Goal: Obtain resource: Download file/media

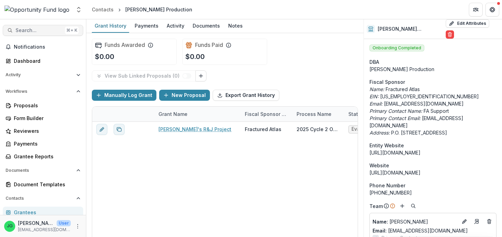
click at [35, 30] on span "Search..." at bounding box center [39, 31] width 47 height 6
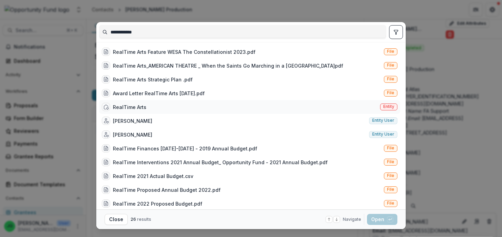
type input "**********"
click at [129, 110] on div "RealTime Arts" at bounding box center [130, 107] width 34 height 7
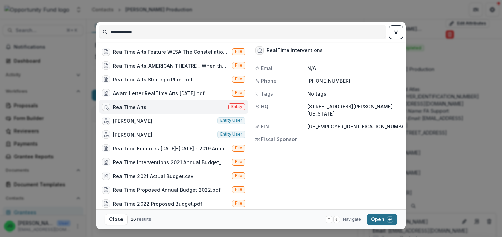
click at [384, 221] on button "Open with enter key" at bounding box center [382, 219] width 30 height 11
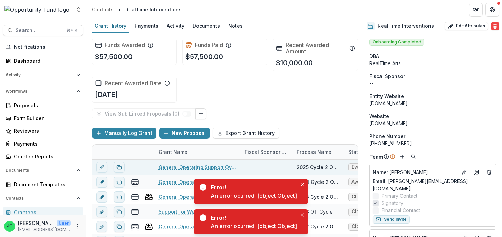
click at [176, 169] on link "General Operating Support Over 2 Years" at bounding box center [198, 167] width 78 height 7
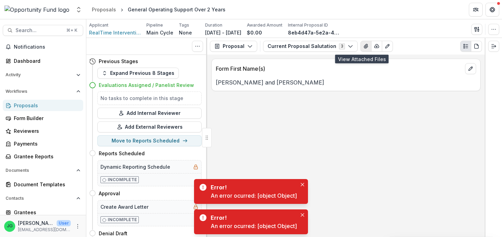
click at [364, 45] on icon "View Attached Files" at bounding box center [367, 47] width 6 height 6
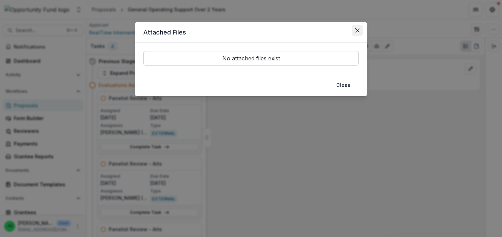
click at [355, 29] on button "Close" at bounding box center [357, 30] width 11 height 11
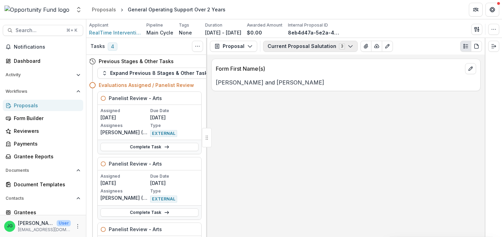
click at [286, 46] on button "Current Proposal Salutation 3" at bounding box center [310, 46] width 95 height 11
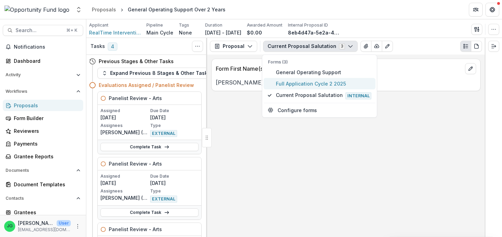
click at [294, 86] on span "Full Application Cycle 2 2025" at bounding box center [324, 83] width 96 height 7
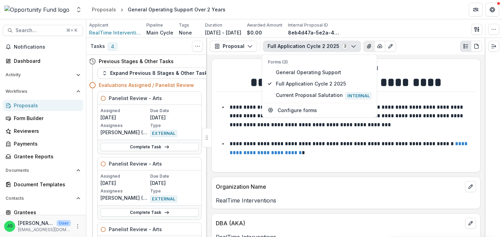
click at [367, 46] on icon "View Attached Files" at bounding box center [370, 47] width 6 height 6
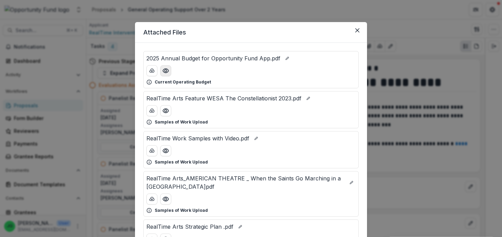
click at [168, 71] on icon "Preview 2025 Annual Budget for Opportunity Fund App.pdf" at bounding box center [165, 70] width 7 height 7
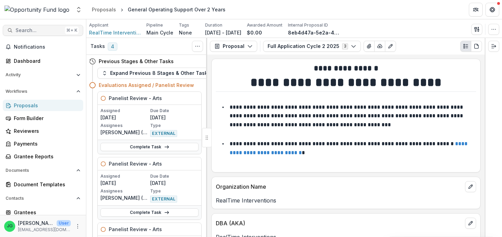
click at [44, 29] on span "Search..." at bounding box center [39, 31] width 47 height 6
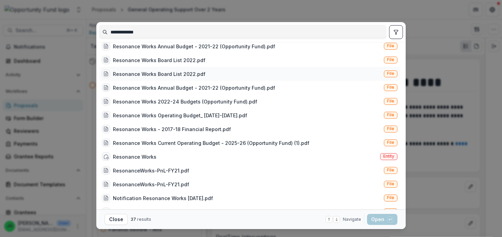
scroll to position [104, 0]
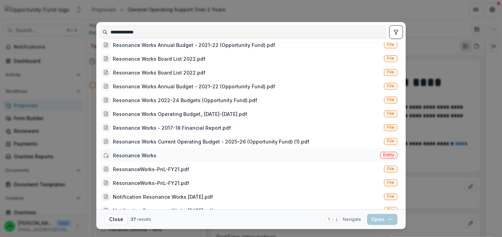
type input "**********"
click at [198, 149] on div "Resonance Works Entity" at bounding box center [249, 156] width 301 height 14
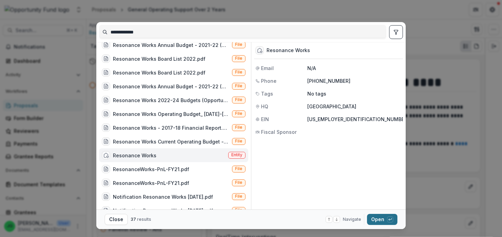
click at [384, 224] on button "Open with enter key" at bounding box center [382, 219] width 30 height 11
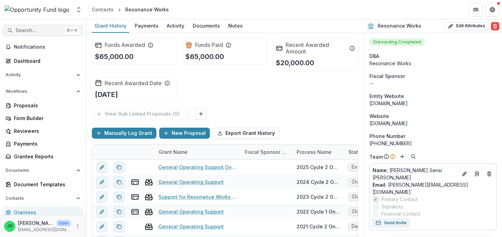
click at [48, 31] on span "Search..." at bounding box center [39, 31] width 47 height 6
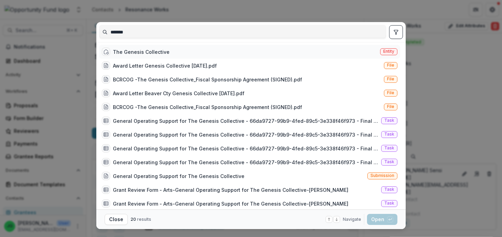
type input "*******"
click at [135, 54] on div "The Genesis Collective" at bounding box center [141, 51] width 57 height 7
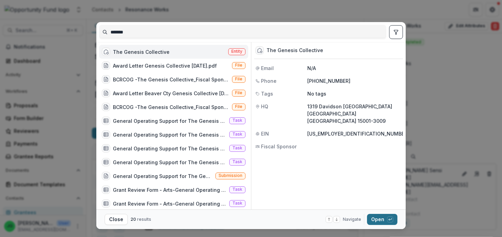
click at [379, 221] on button "Open with enter key" at bounding box center [382, 219] width 30 height 11
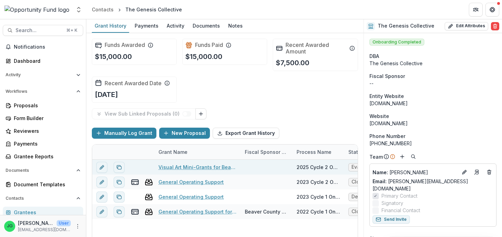
click at [208, 168] on link "Visual Art Mini-Grants for Beaver County Artists" at bounding box center [198, 167] width 78 height 7
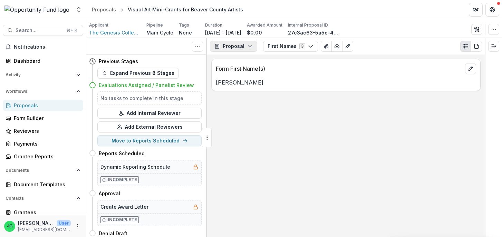
click at [240, 43] on button "Proposal" at bounding box center [233, 46] width 47 height 11
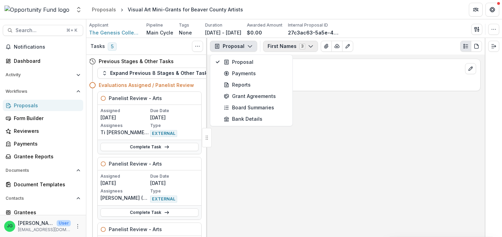
click at [287, 49] on button "First Names 3" at bounding box center [290, 46] width 55 height 11
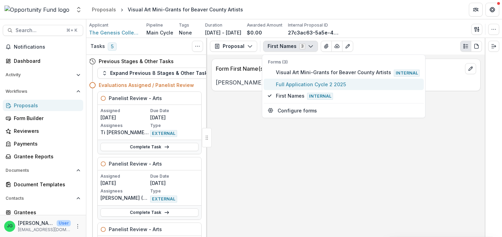
click at [290, 84] on span "Full Application Cycle 2 2025" at bounding box center [348, 84] width 144 height 7
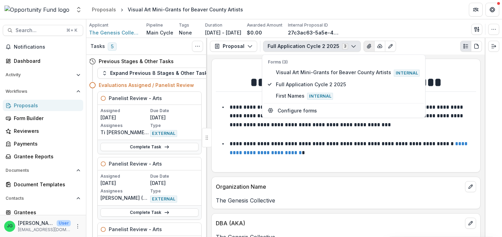
click at [367, 49] on icon "View Attached Files" at bounding box center [370, 47] width 6 height 6
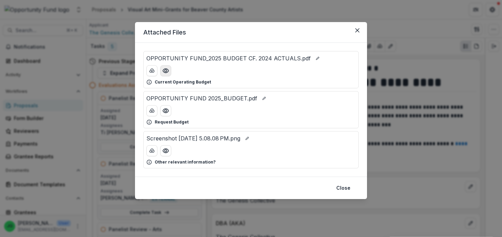
click at [166, 73] on icon "Preview OPPORTUNITY FUND_2025 BUDGET CF. 2024 ACTUALS.pdf" at bounding box center [166, 71] width 6 height 4
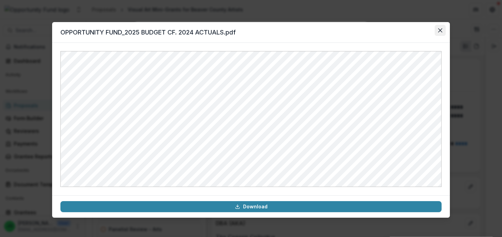
click at [441, 32] on icon "Close" at bounding box center [441, 30] width 4 height 4
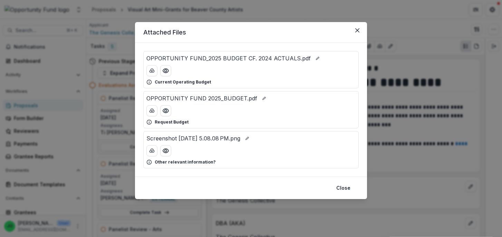
click at [168, 119] on div "OPPORTUNITY FUND 2025_BUDGET.pdf Request Budget" at bounding box center [251, 109] width 216 height 37
click at [169, 114] on icon "Preview OPPORTUNITY FUND 2025_BUDGET.pdf" at bounding box center [165, 110] width 7 height 7
click at [167, 111] on icon "Preview OPPORTUNITY FUND 2025_BUDGET.pdf" at bounding box center [165, 110] width 7 height 7
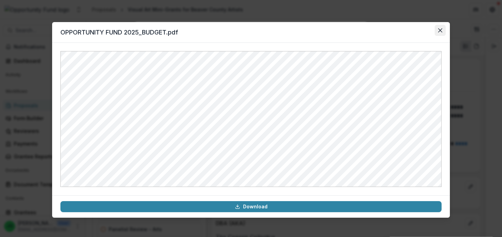
drag, startPoint x: 447, startPoint y: 25, endPoint x: 444, endPoint y: 28, distance: 3.9
click at [444, 28] on section "OPPORTUNITY FUND 2025_BUDGET.pdf Download" at bounding box center [251, 120] width 398 height 196
click at [442, 31] on icon "Close" at bounding box center [441, 30] width 4 height 4
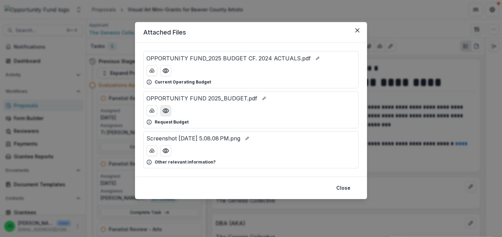
click at [170, 111] on button "Preview OPPORTUNITY FUND 2025_BUDGET.pdf" at bounding box center [165, 110] width 11 height 11
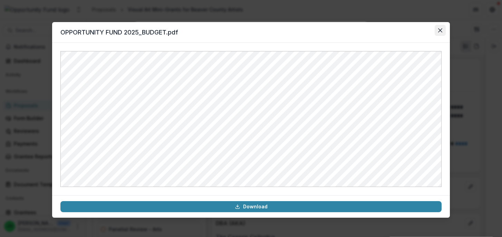
click at [443, 29] on icon "Close" at bounding box center [441, 30] width 4 height 4
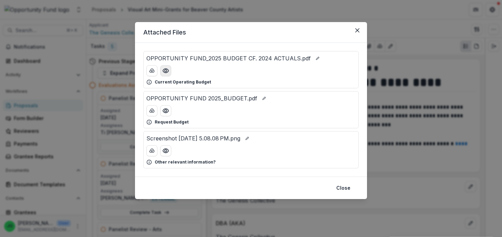
click at [165, 71] on circle "Preview OPPORTUNITY FUND_2025 BUDGET CF. 2024 ACTUALS.pdf" at bounding box center [166, 71] width 2 height 2
